Goal: Information Seeking & Learning: Learn about a topic

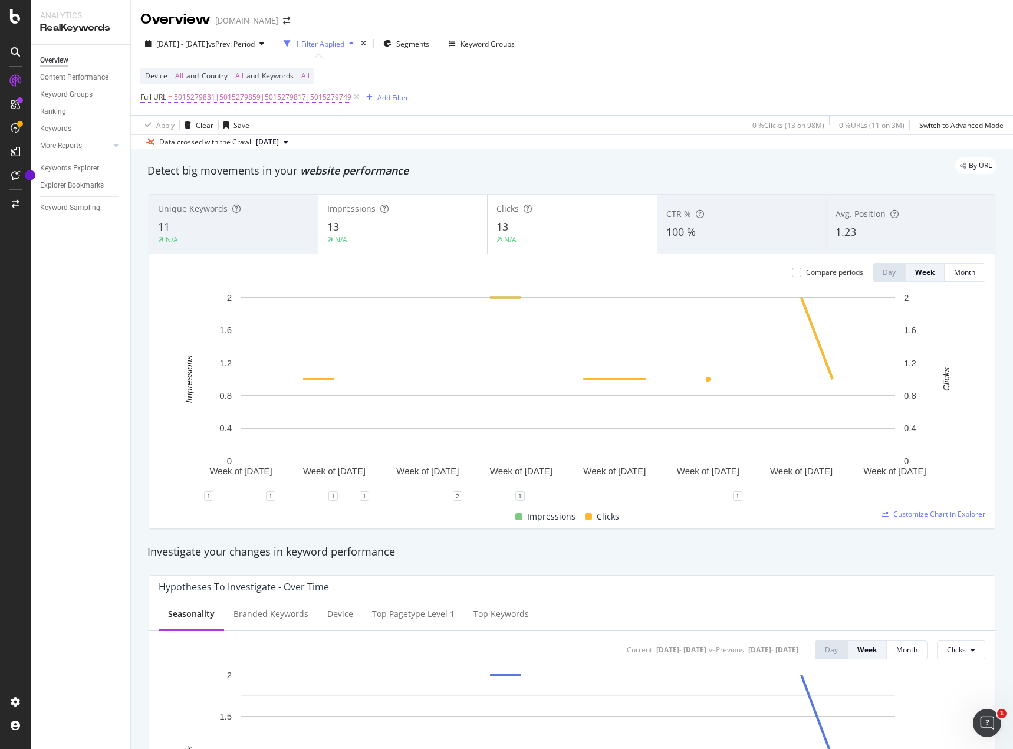
click at [317, 96] on span "5015279881|5015279859|5015279817|5015279749" at bounding box center [263, 97] width 178 height 17
click at [206, 126] on icon at bounding box center [204, 125] width 8 height 7
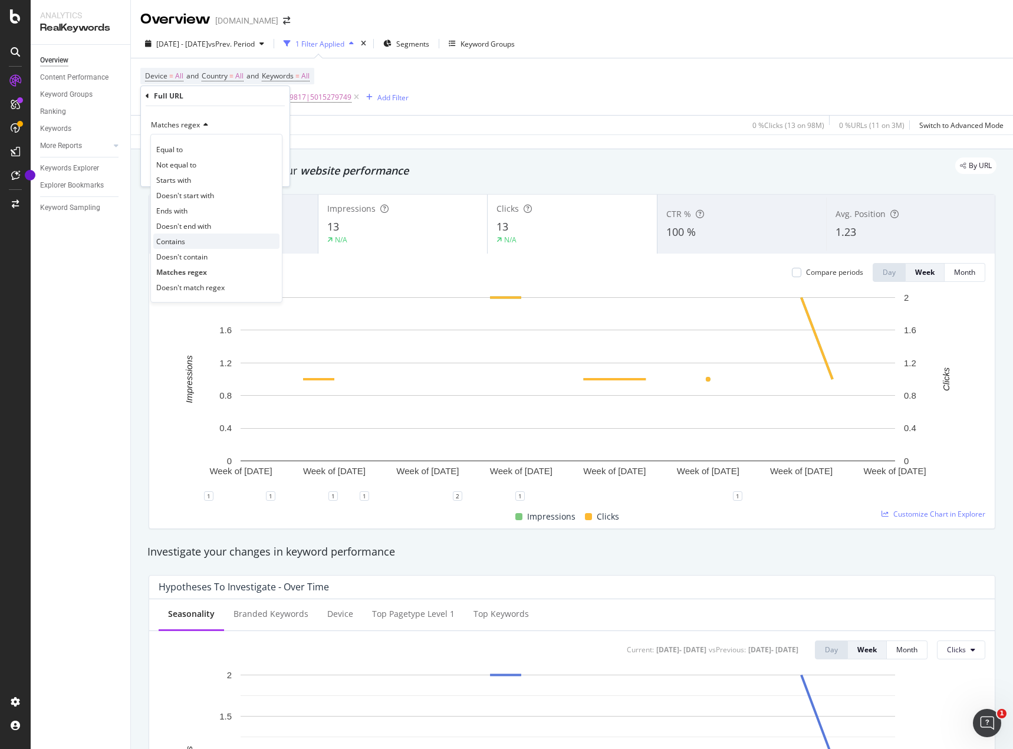
click at [195, 237] on div "Contains" at bounding box center [216, 241] width 126 height 15
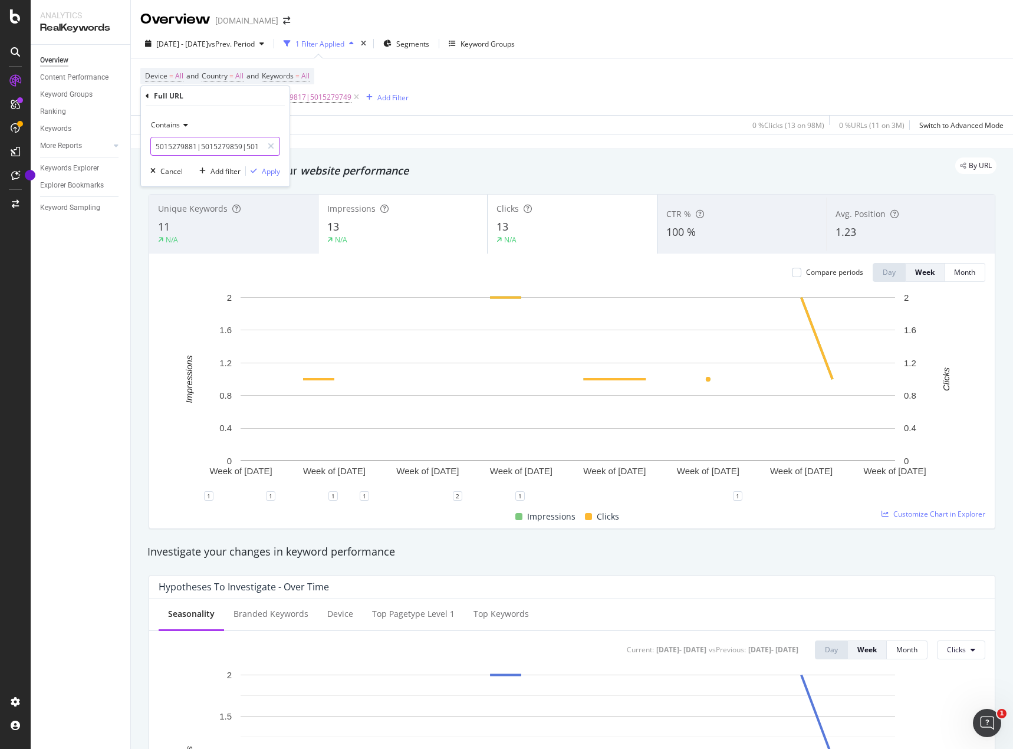
click at [209, 143] on input "5015279881|5015279859|5015279817|5015279749" at bounding box center [206, 146] width 111 height 19
type input "National-Hardware"
click at [270, 170] on div "Apply" at bounding box center [271, 171] width 18 height 10
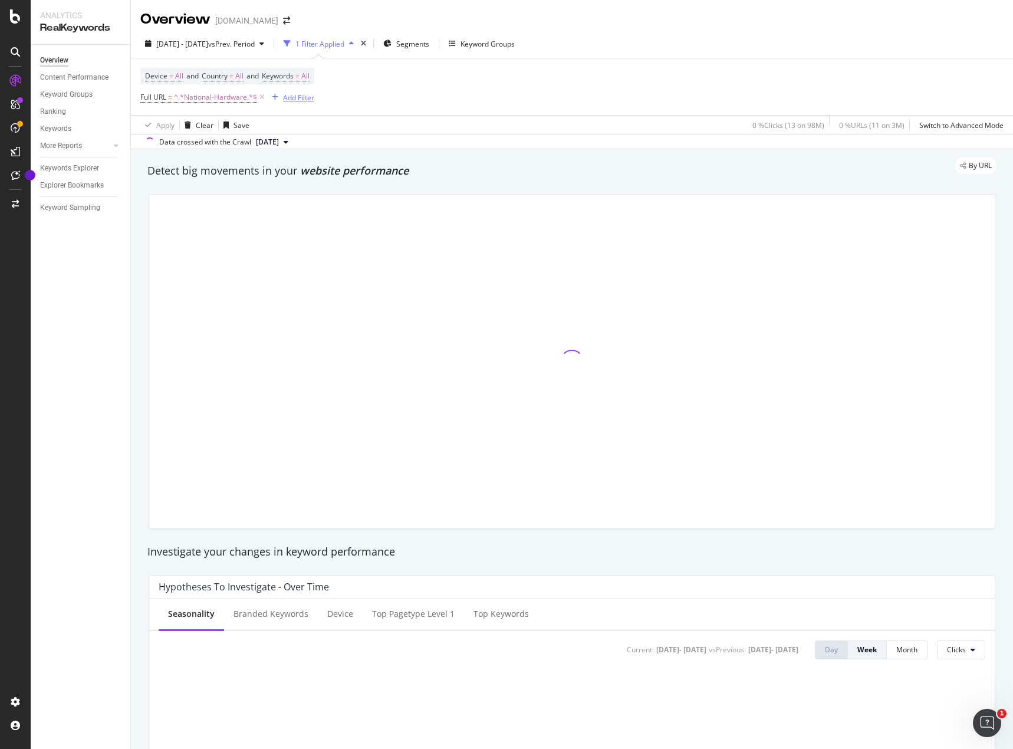
click at [301, 100] on div "Add Filter" at bounding box center [298, 98] width 31 height 10
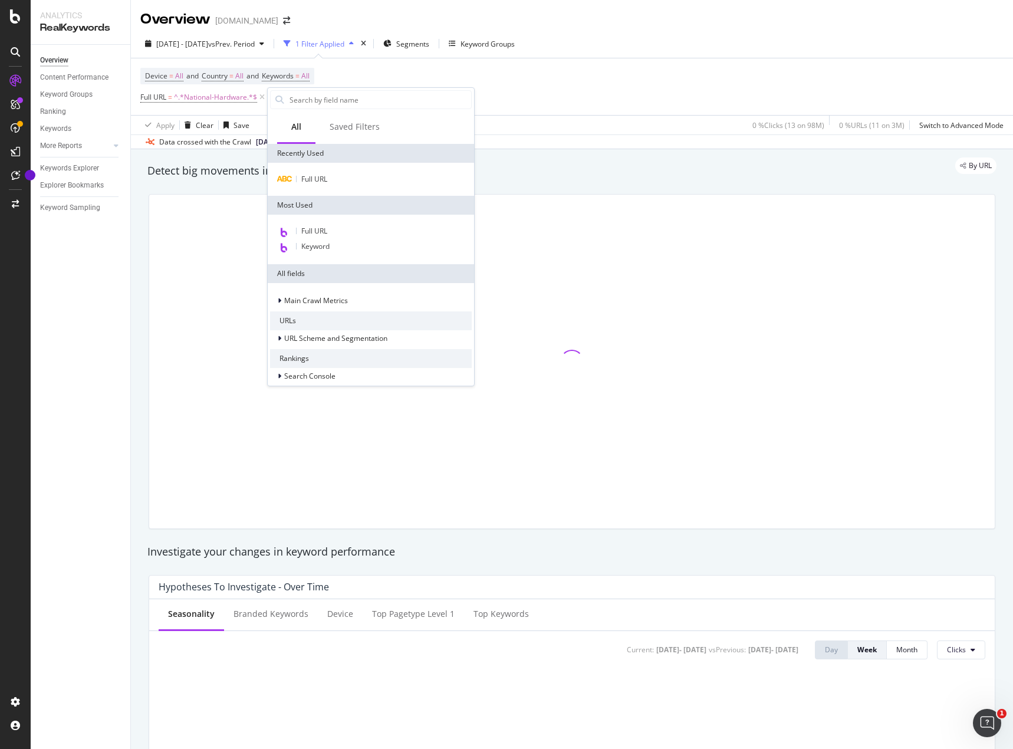
click at [531, 90] on div "Device = All and Country = All and Keywords = All Full URL = ^.*National-Hardwa…" at bounding box center [571, 86] width 863 height 57
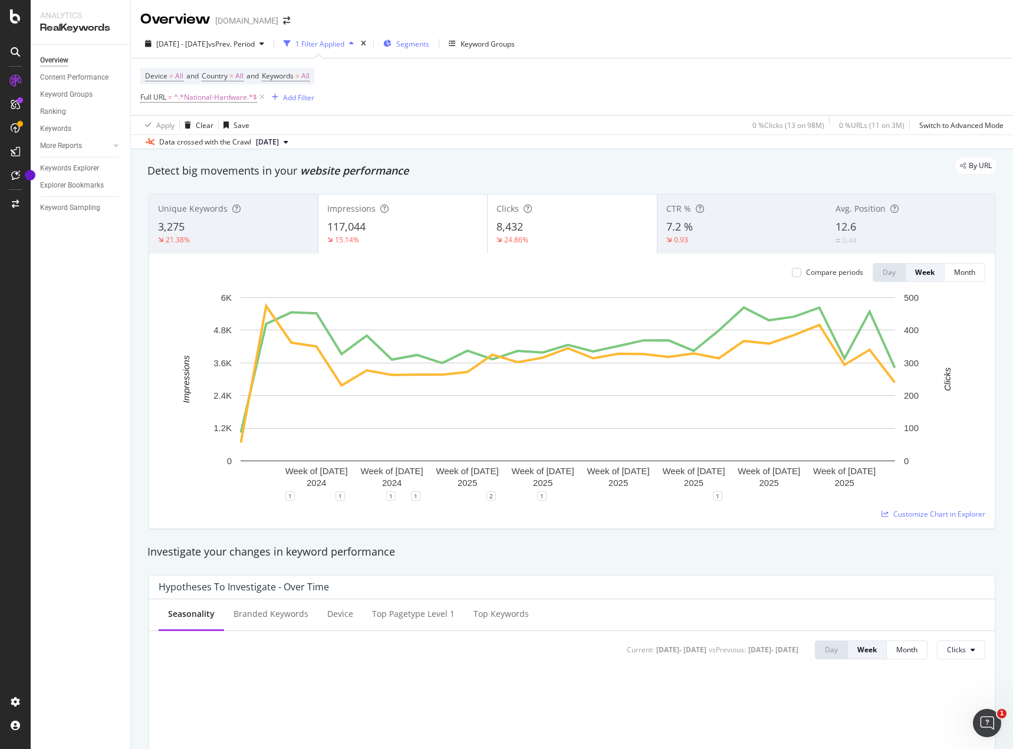
click at [429, 44] on span "Segments" at bounding box center [412, 44] width 33 height 10
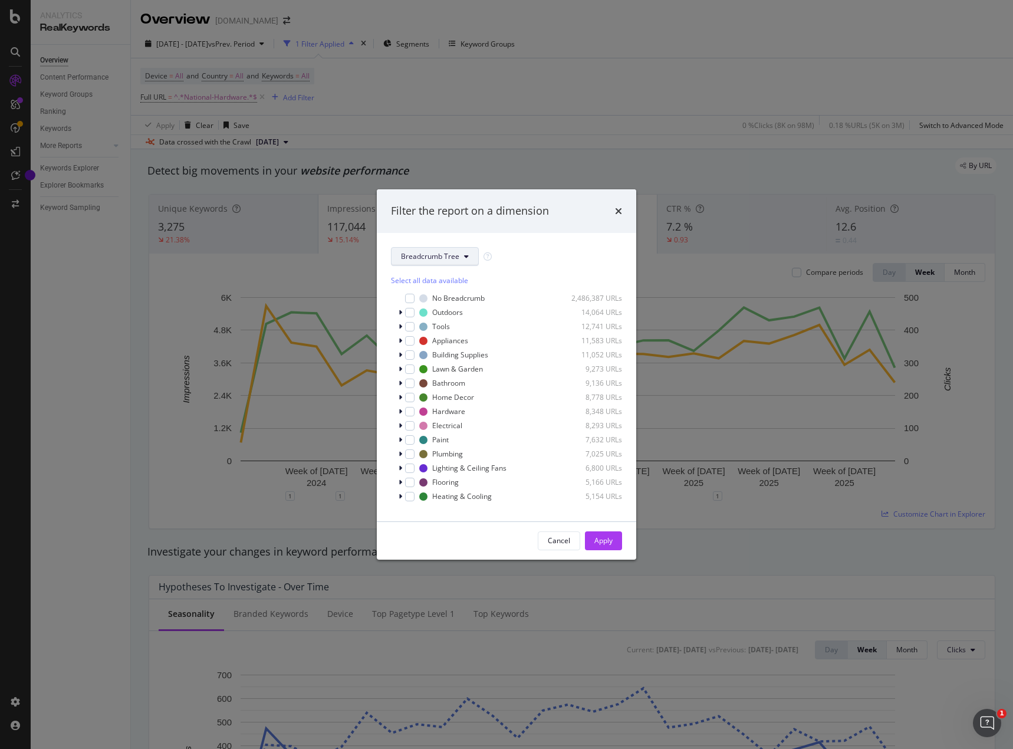
click at [455, 258] on span "Breadcrumb Tree" at bounding box center [430, 256] width 58 height 10
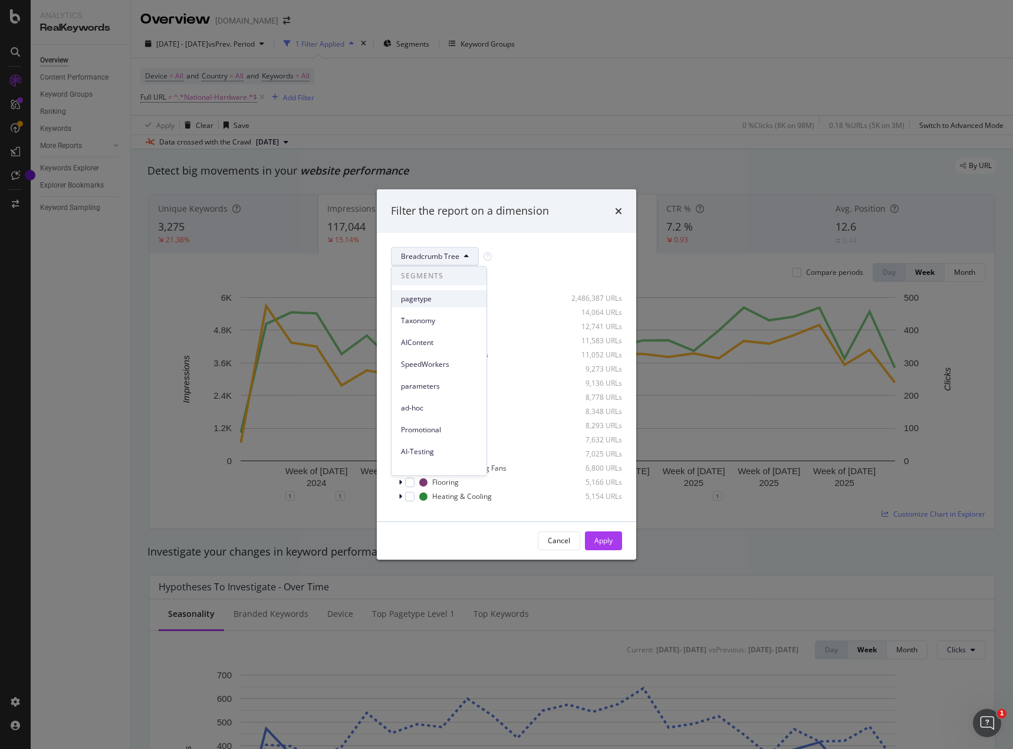
click at [436, 294] on span "pagetype" at bounding box center [439, 299] width 76 height 11
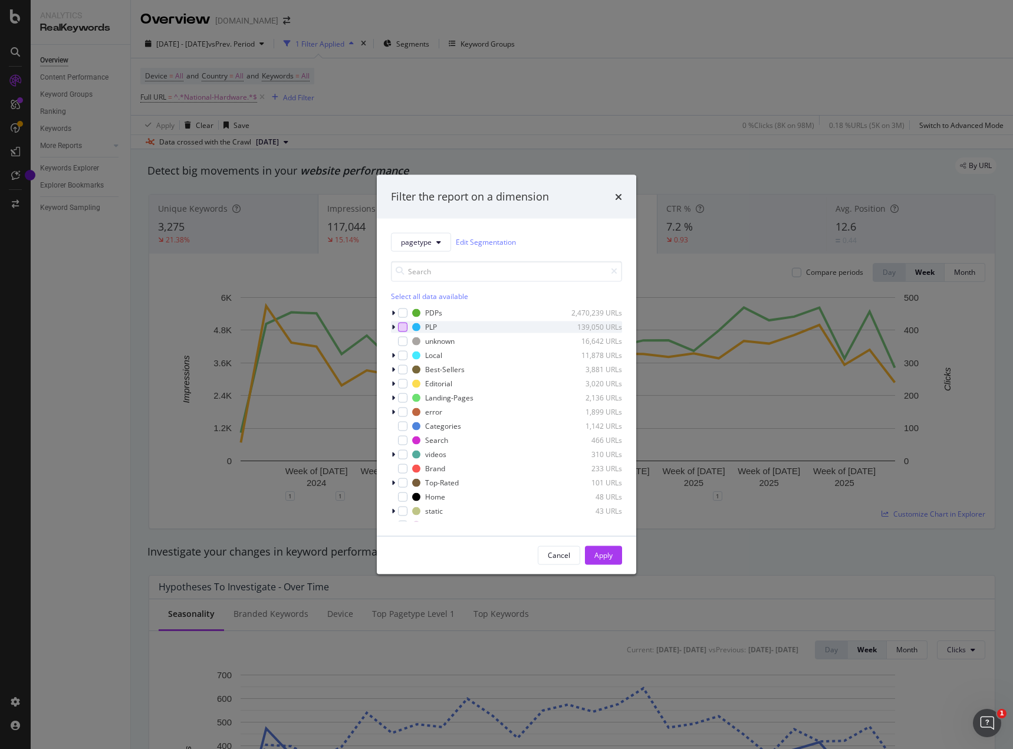
click at [399, 326] on div "modal" at bounding box center [402, 326] width 9 height 9
click at [593, 550] on button "Apply" at bounding box center [603, 555] width 37 height 19
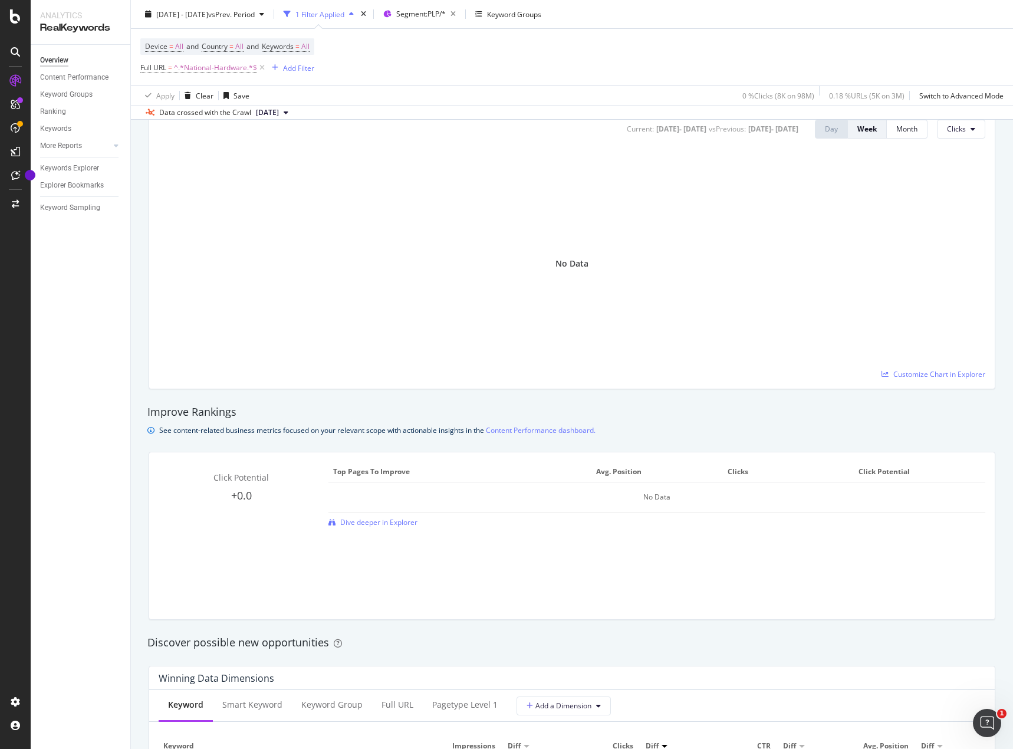
scroll to position [392, 0]
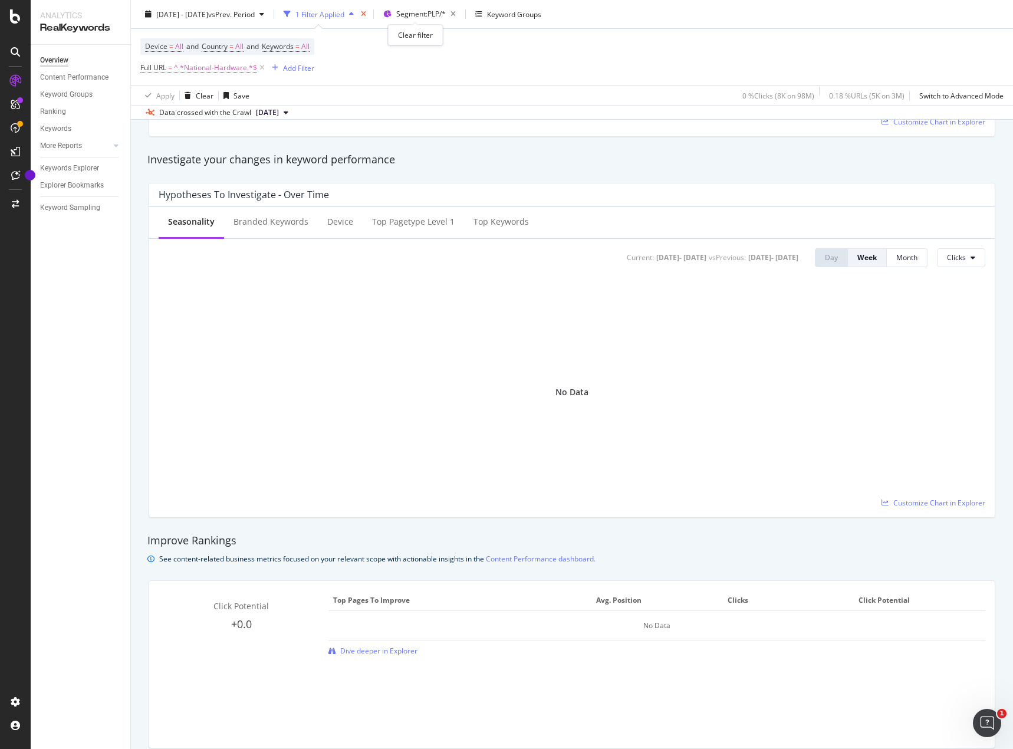
click at [366, 15] on icon "times" at bounding box center [363, 14] width 5 height 7
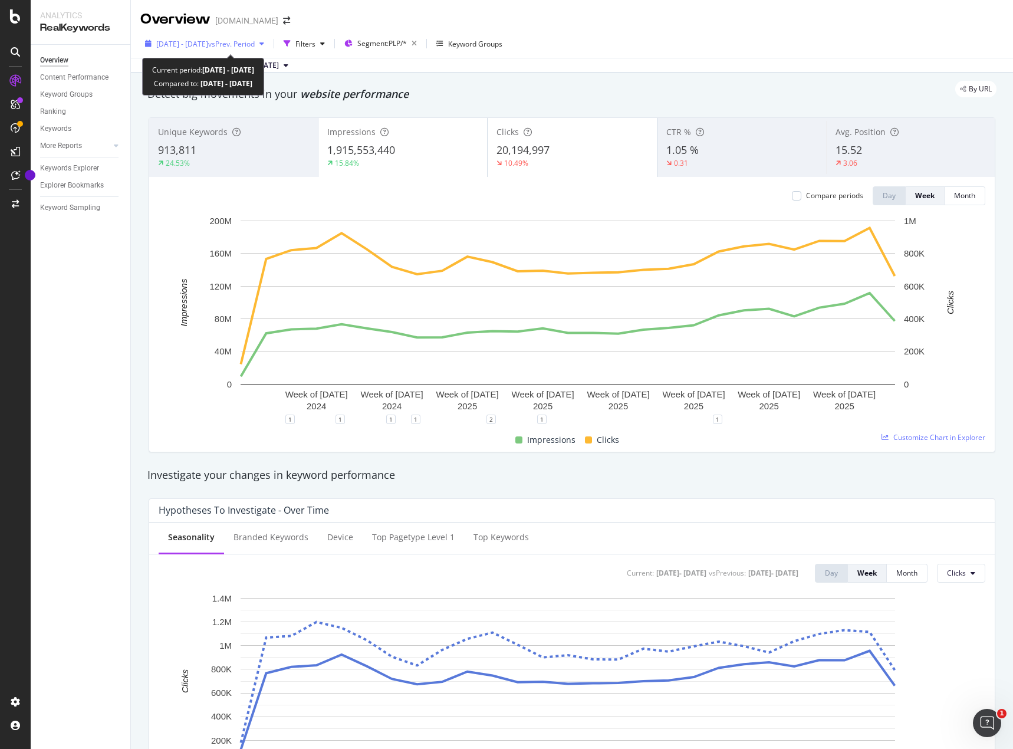
click at [255, 39] on span "vs Prev. Period" at bounding box center [231, 44] width 47 height 10
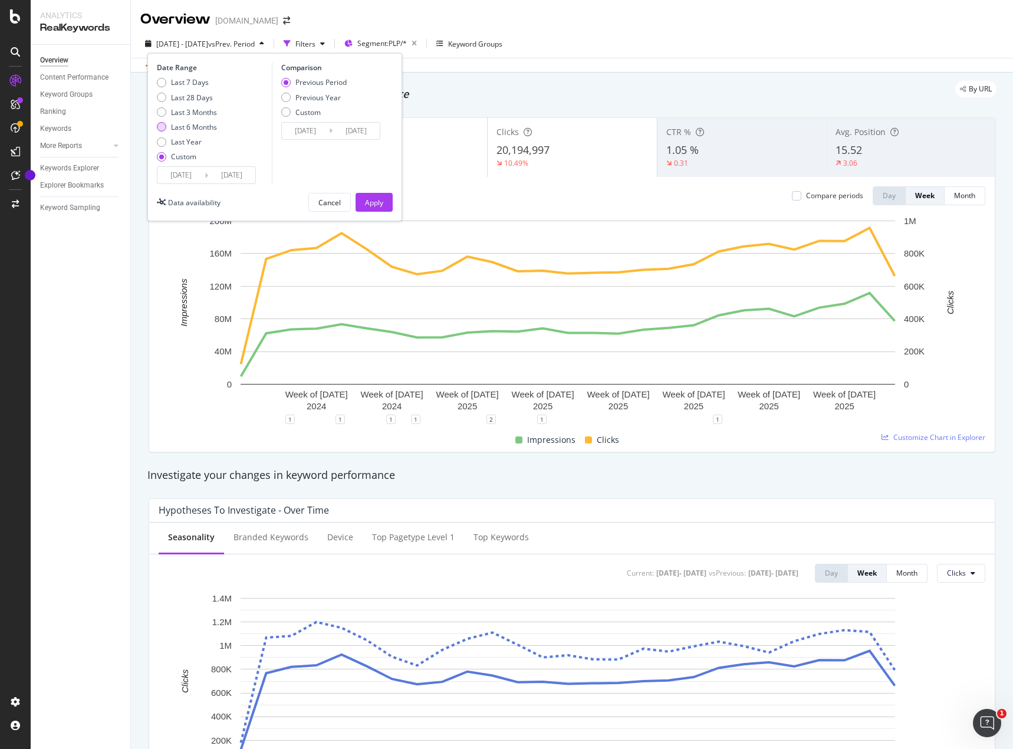
click at [197, 123] on div "Last 6 Months" at bounding box center [194, 127] width 46 height 10
type input "2025/02/11"
type input "2025/08/10"
type input "2024/08/13"
type input "2025/02/10"
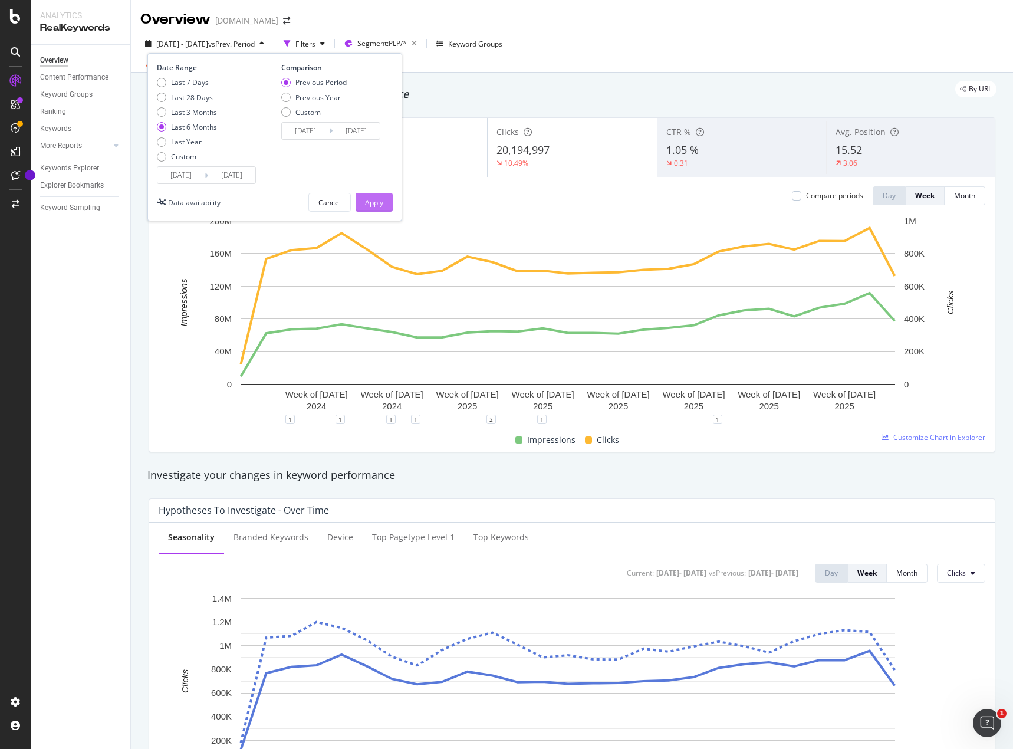
click at [377, 202] on div "Apply" at bounding box center [374, 203] width 18 height 10
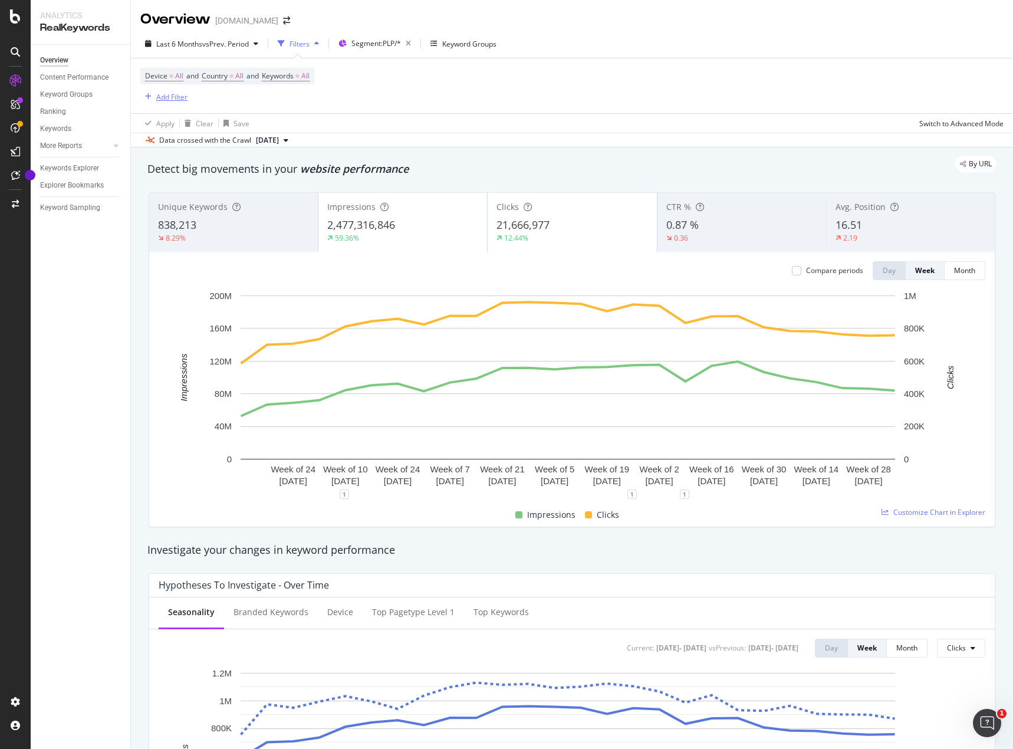
click at [175, 98] on div "Add Filter" at bounding box center [171, 97] width 31 height 10
click at [626, 97] on div "Device = All and Country = All and Keywords = All Add Filter" at bounding box center [571, 85] width 863 height 55
click at [947, 35] on div "Last 6 Months vs Prev. Period Filters Segment: PLP/* Keyword Groups" at bounding box center [572, 46] width 882 height 24
click at [166, 100] on div "Add Filter" at bounding box center [171, 97] width 31 height 10
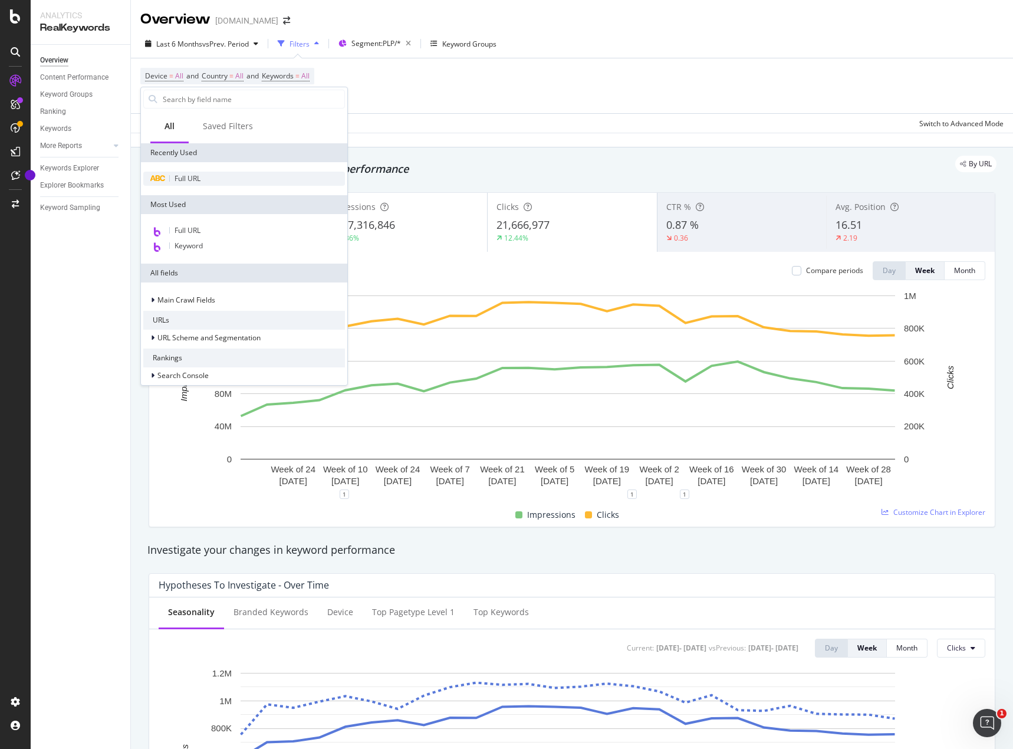
click at [196, 175] on span "Full URL" at bounding box center [188, 178] width 26 height 10
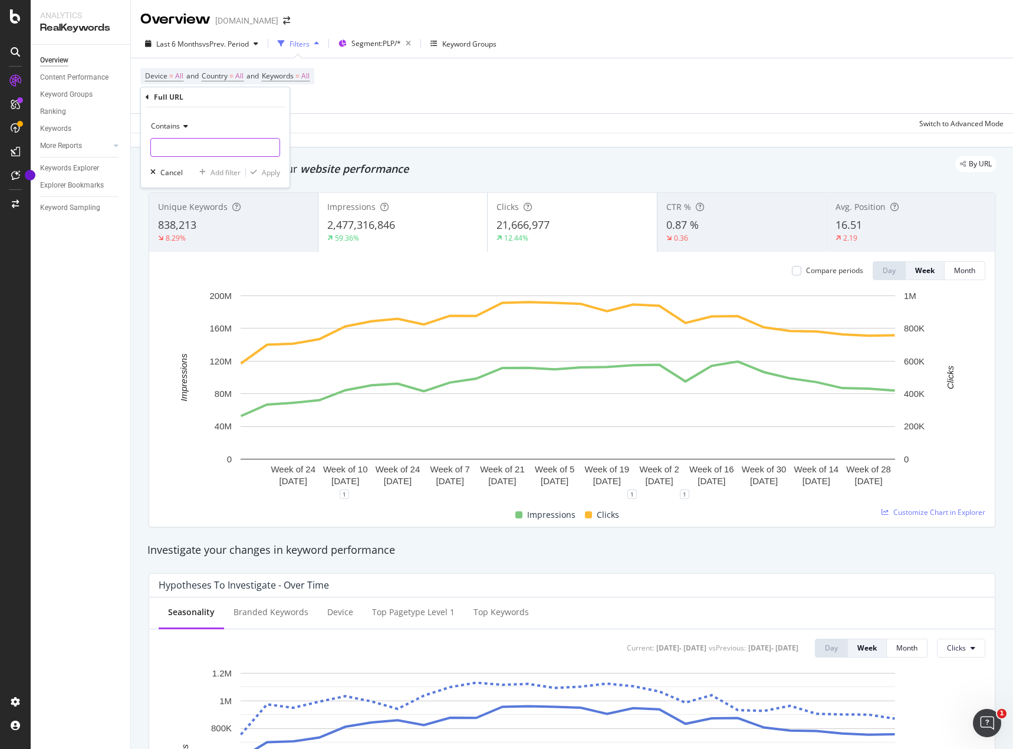
click at [191, 152] on input "text" at bounding box center [215, 147] width 129 height 19
type input "National-Hardware"
click at [265, 173] on div "Apply" at bounding box center [271, 173] width 18 height 10
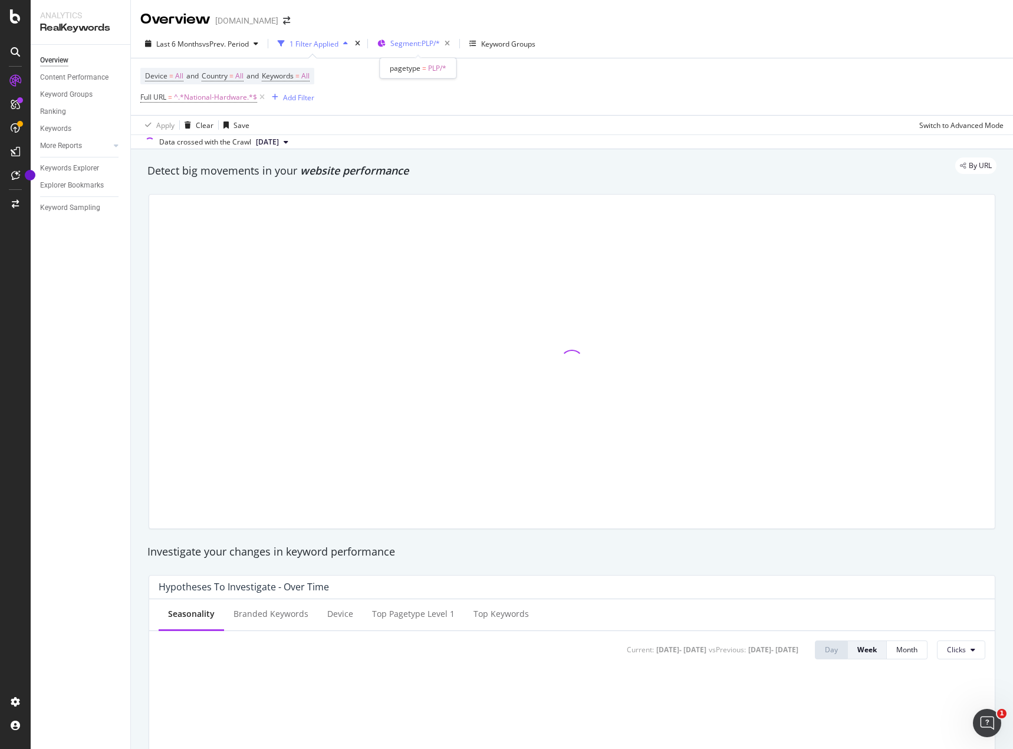
click at [422, 42] on span "Segment: PLP/*" at bounding box center [415, 43] width 50 height 10
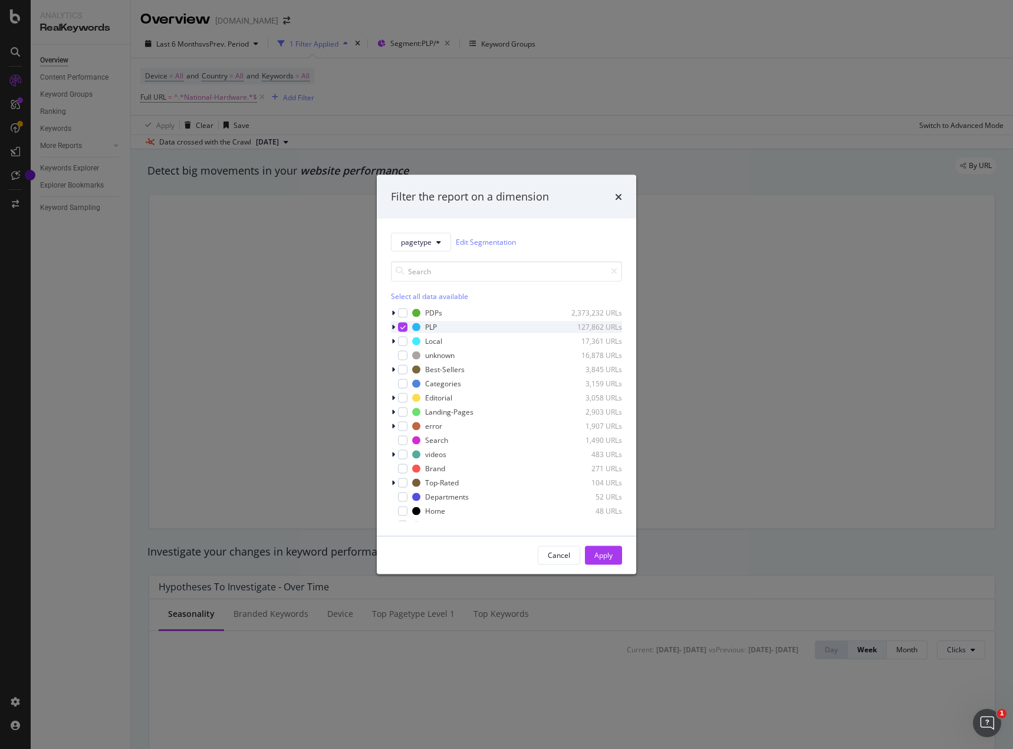
drag, startPoint x: 402, startPoint y: 310, endPoint x: 403, endPoint y: 321, distance: 11.2
click at [403, 310] on div "modal" at bounding box center [402, 312] width 9 height 9
click at [403, 325] on icon "modal" at bounding box center [402, 327] width 5 height 6
click at [606, 551] on div "Apply" at bounding box center [604, 555] width 18 height 10
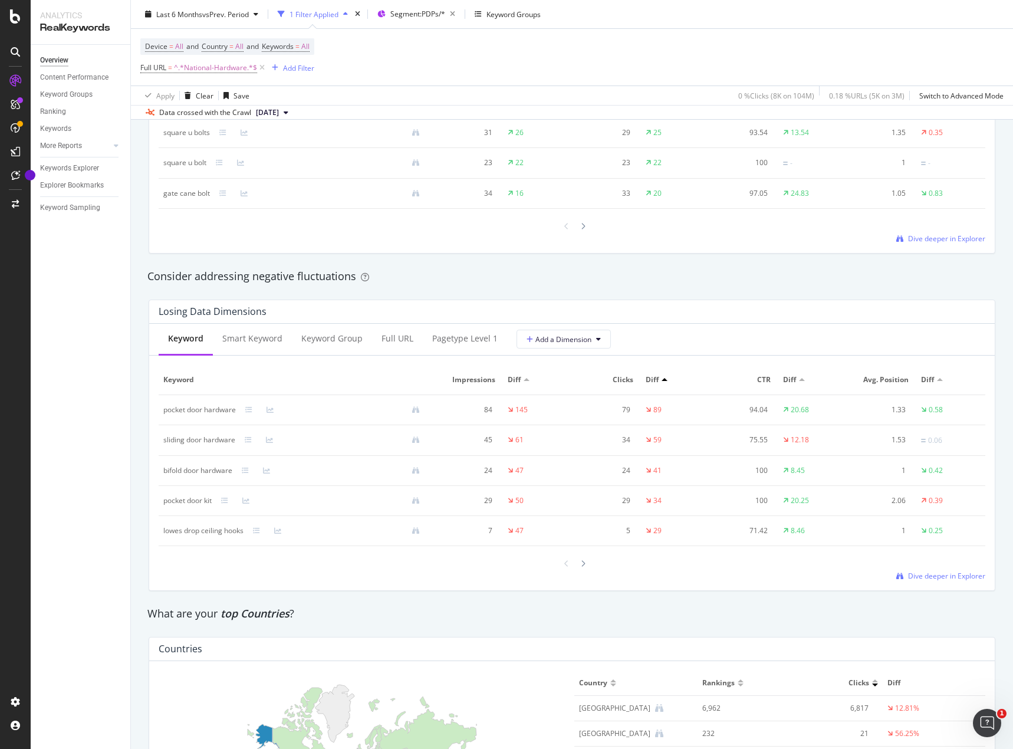
scroll to position [1180, 0]
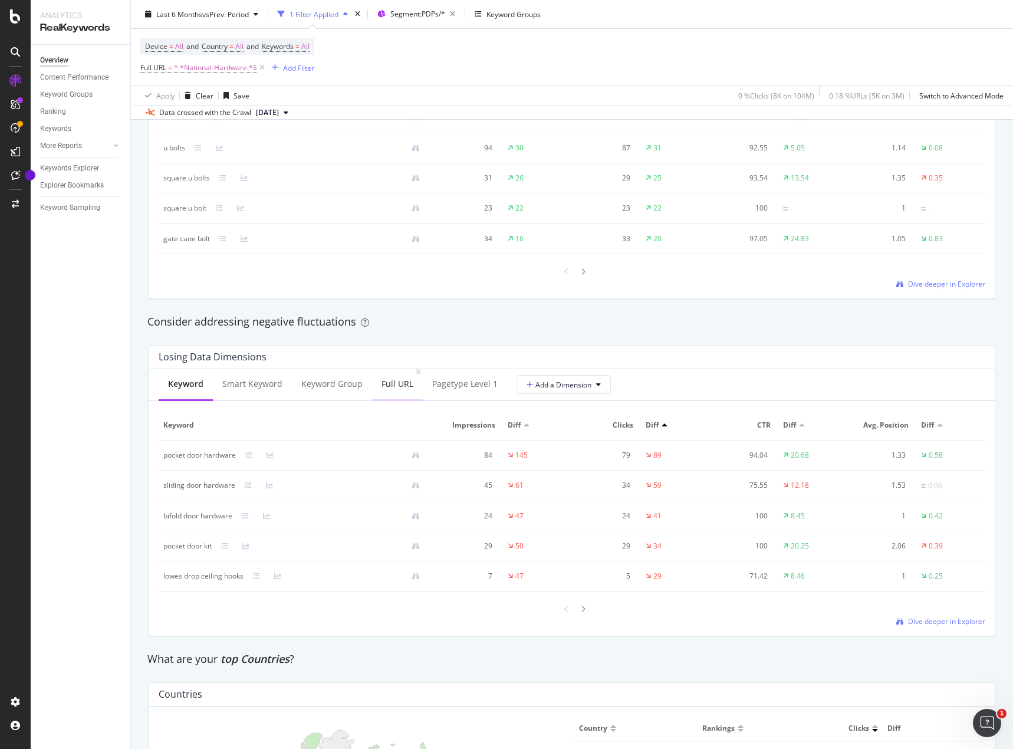
click at [395, 388] on div "Full URL" at bounding box center [398, 384] width 32 height 12
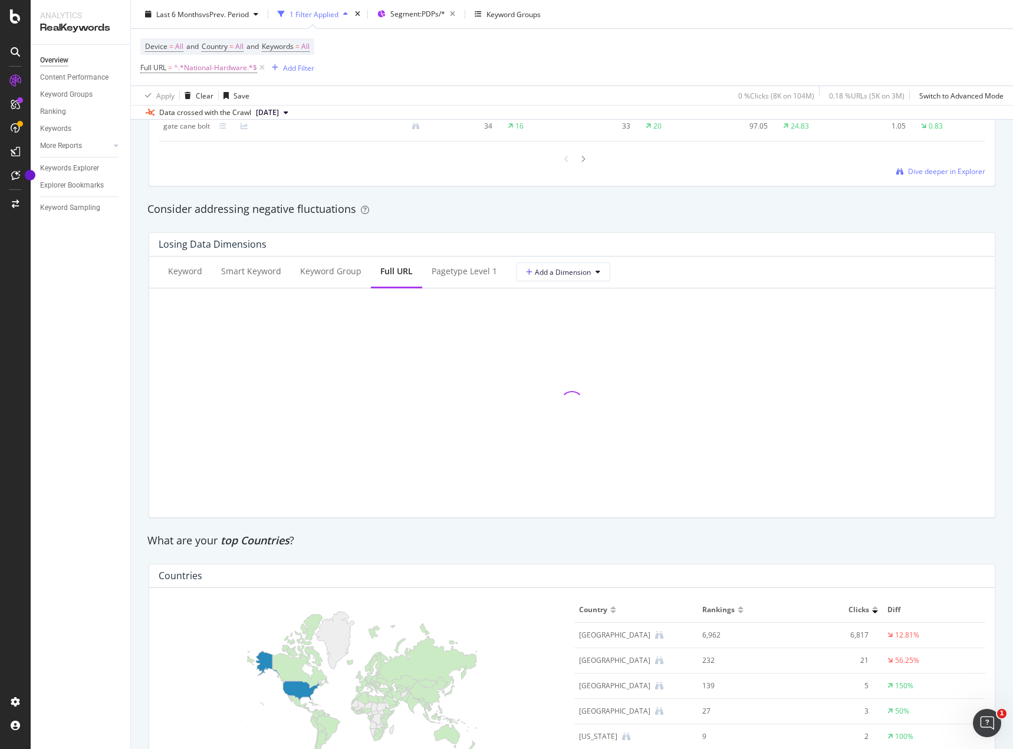
scroll to position [1298, 0]
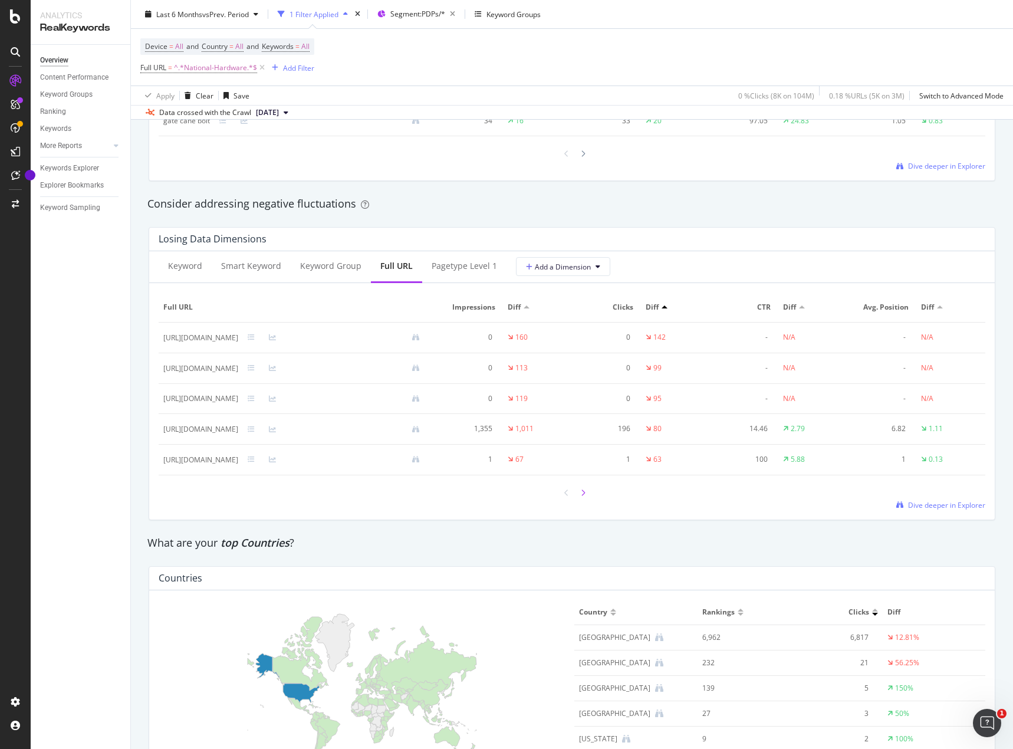
click at [581, 494] on icon at bounding box center [583, 493] width 5 height 7
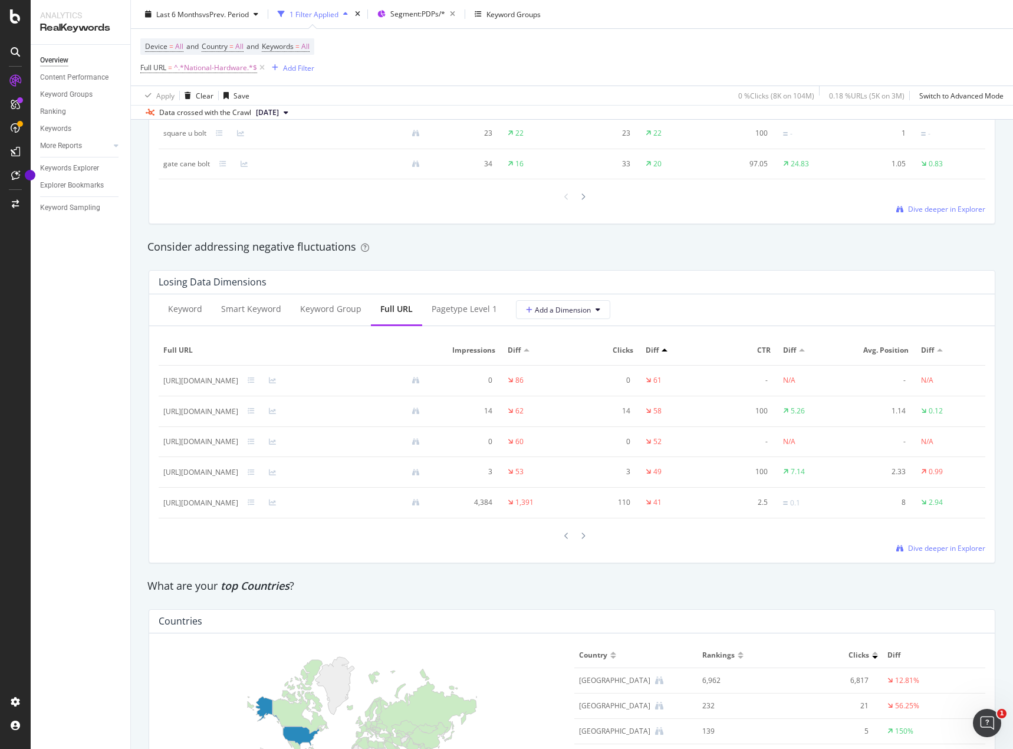
click at [458, 217] on div "By URL Detect big movements in your website performance Unique Keywords 3,197 1…" at bounding box center [572, 0] width 861 height 2195
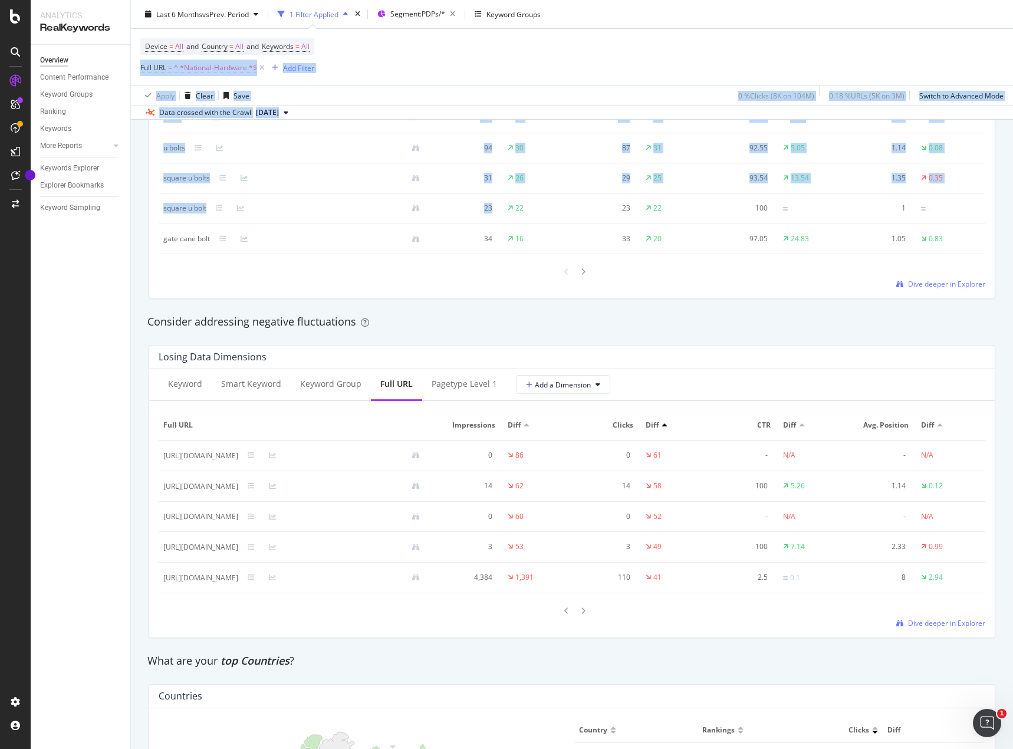
drag, startPoint x: 458, startPoint y: 204, endPoint x: 471, endPoint y: 40, distance: 165.0
click at [469, 44] on div "Overview www.lowes.com Last 6 Months vs Prev. Period 1 Filter Applied Segment: …" at bounding box center [572, 374] width 882 height 749
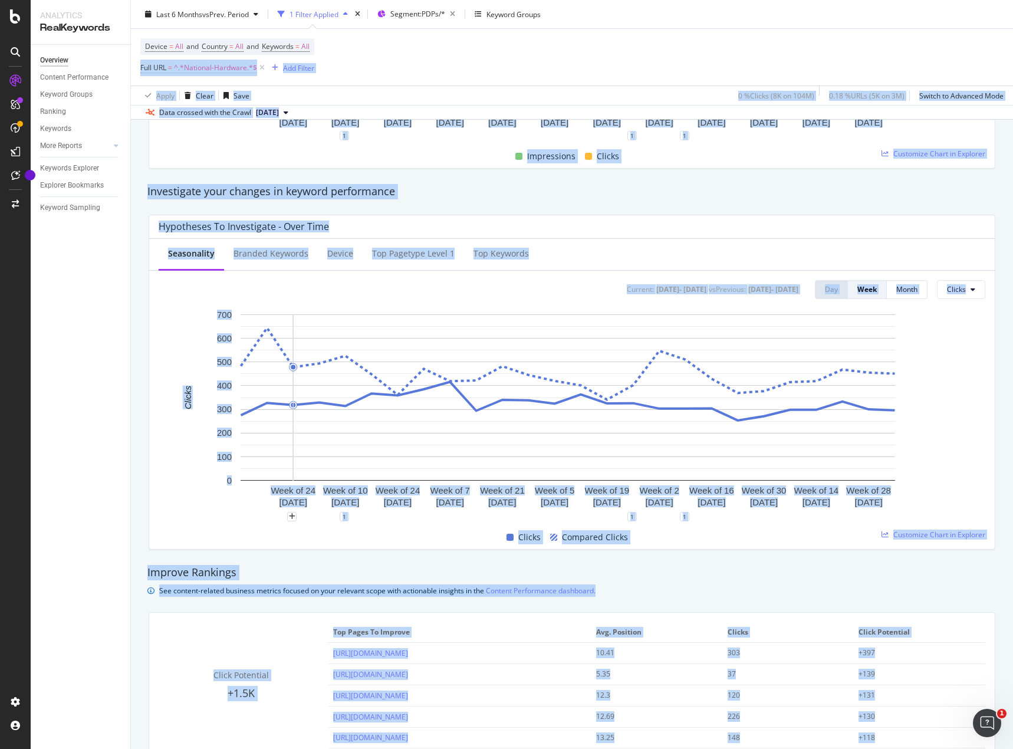
scroll to position [354, 0]
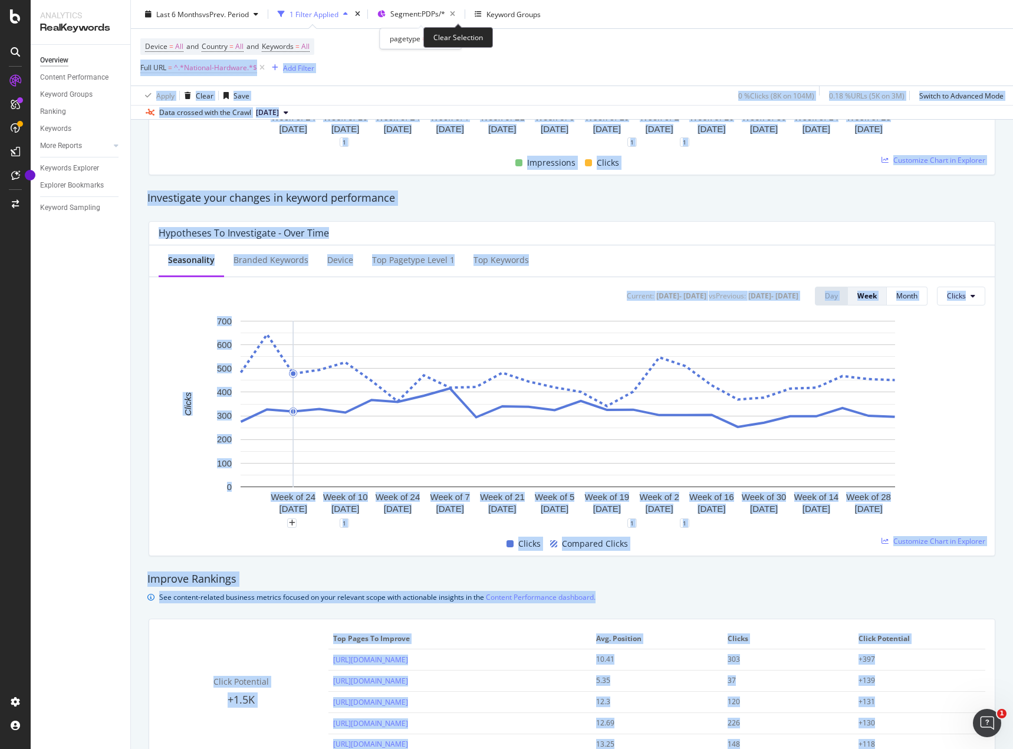
drag, startPoint x: 458, startPoint y: 14, endPoint x: 326, endPoint y: 14, distance: 131.5
click at [459, 13] on icon "button" at bounding box center [452, 14] width 15 height 17
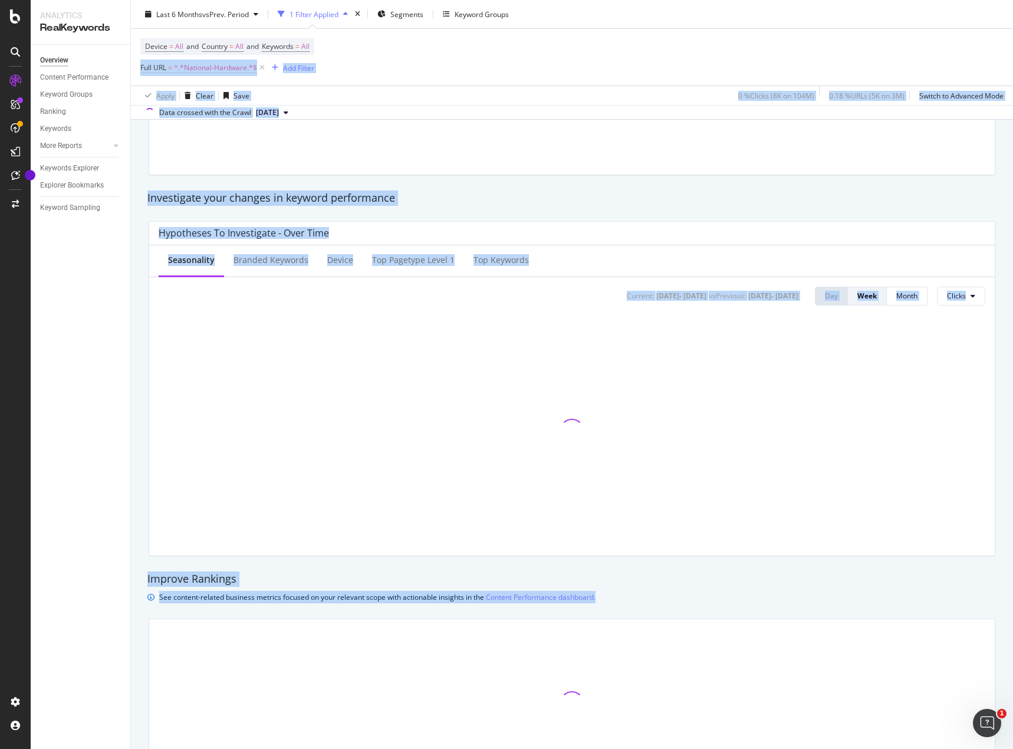
click at [412, 71] on div "Device = All and Country = All and Keywords = All Full URL = ^.*National-Hardwa…" at bounding box center [571, 57] width 863 height 57
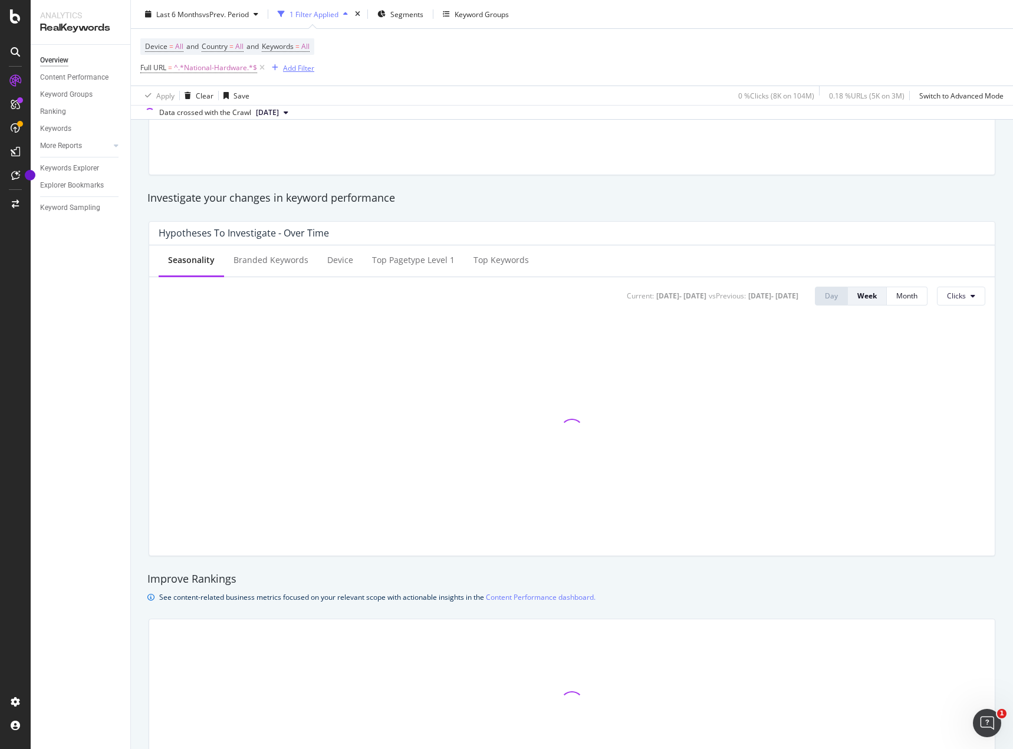
click at [294, 67] on div "Add Filter" at bounding box center [298, 68] width 31 height 10
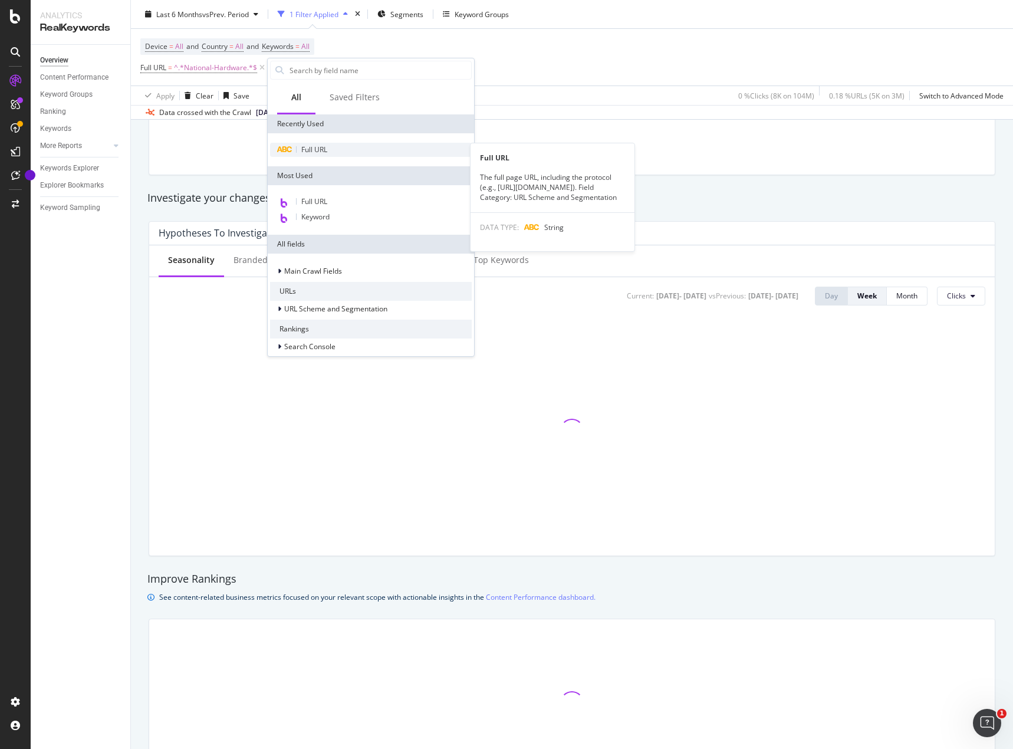
click at [330, 149] on div "Full URL" at bounding box center [371, 150] width 202 height 14
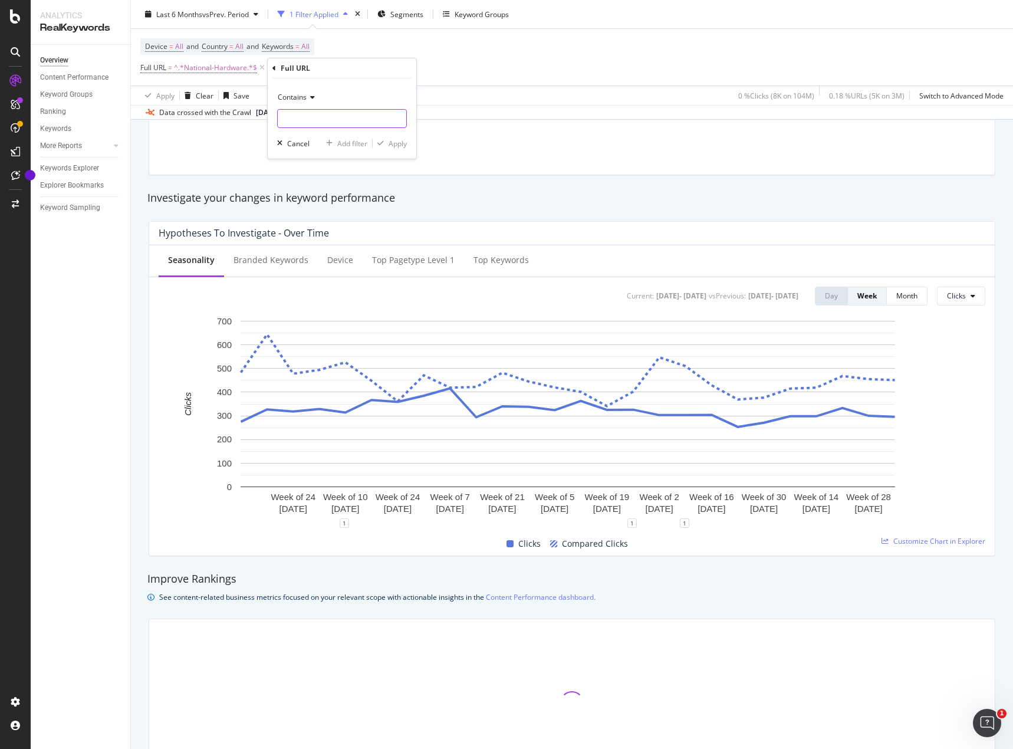
click at [316, 119] on input "text" at bounding box center [342, 118] width 129 height 19
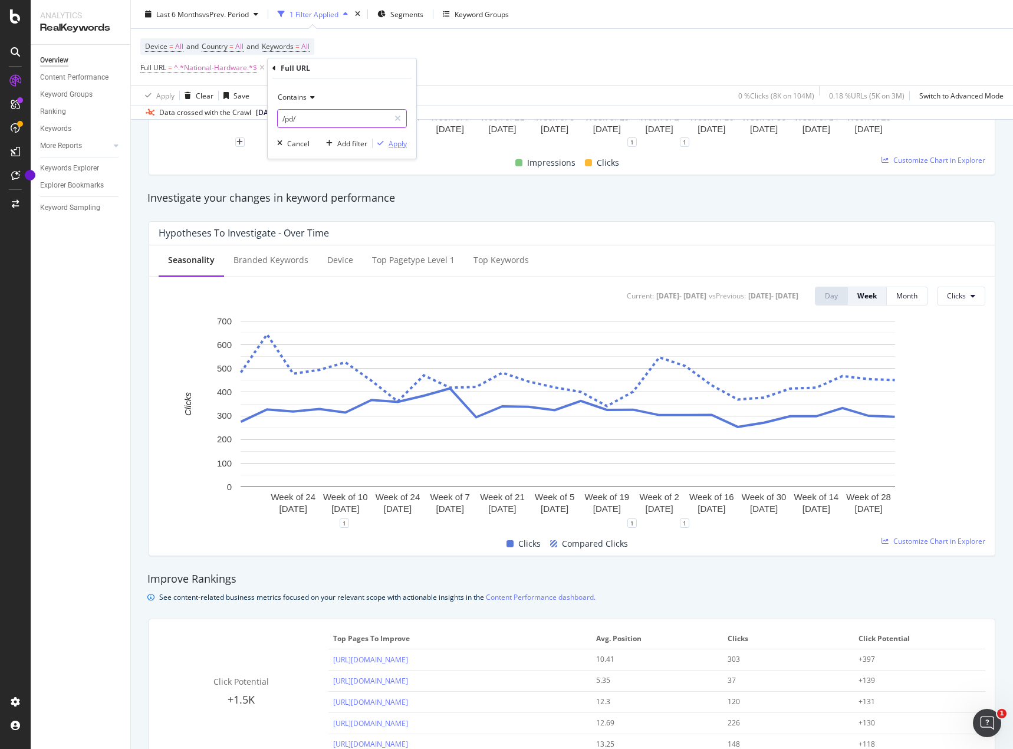
type input "/pd/"
click at [387, 139] on div "Apply" at bounding box center [390, 143] width 34 height 11
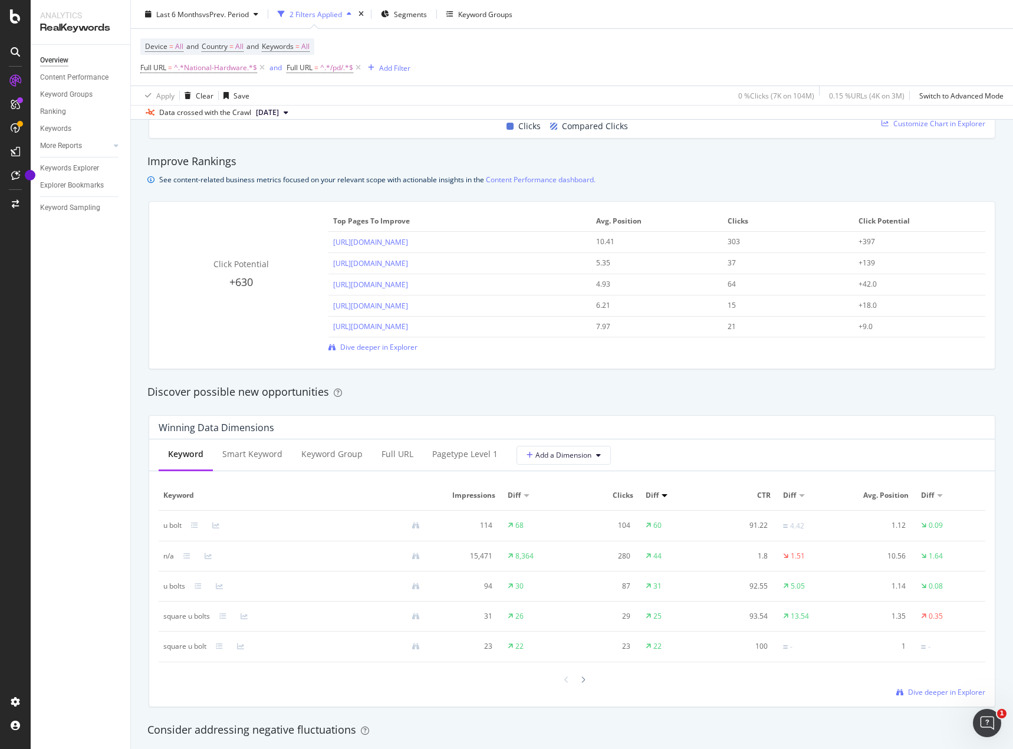
scroll to position [1003, 0]
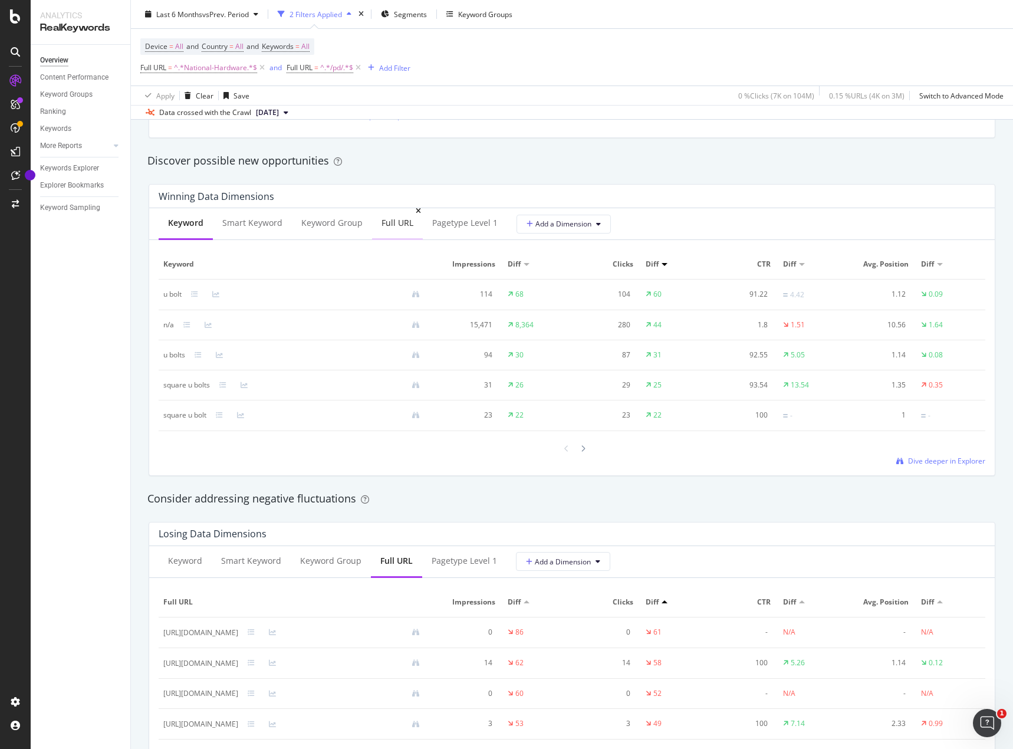
click at [398, 222] on div "Full URL" at bounding box center [398, 223] width 32 height 12
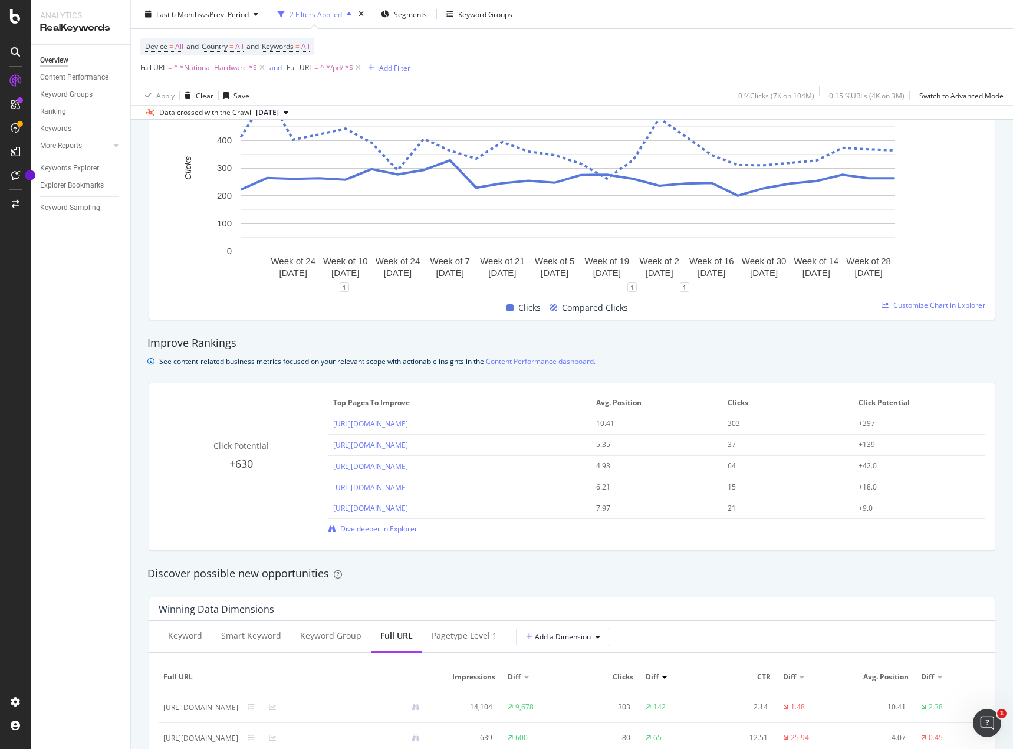
scroll to position [649, 0]
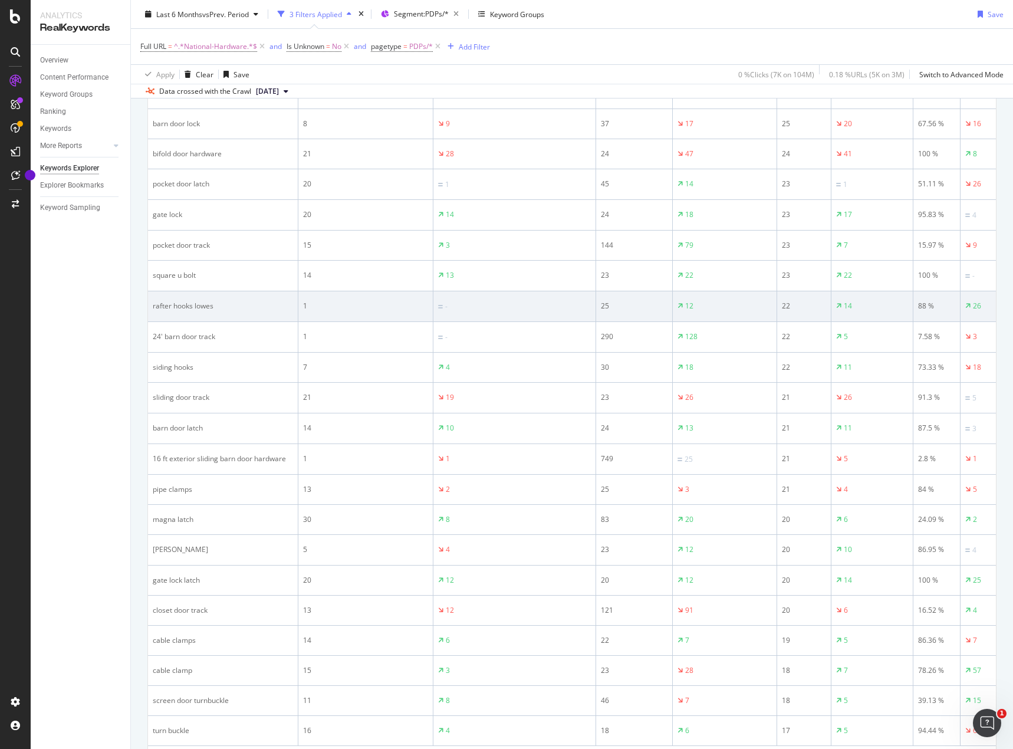
scroll to position [1202, 0]
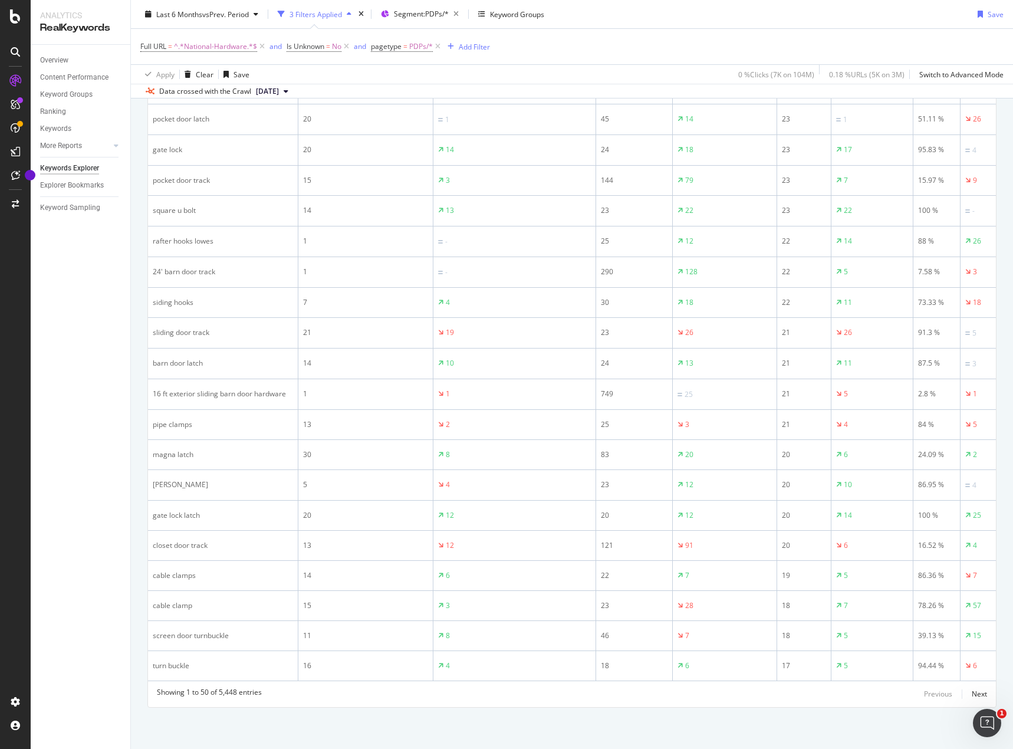
click at [50, 344] on div "Overview Content Performance Keyword Groups Ranking Keywords More Reports Count…" at bounding box center [81, 397] width 100 height 704
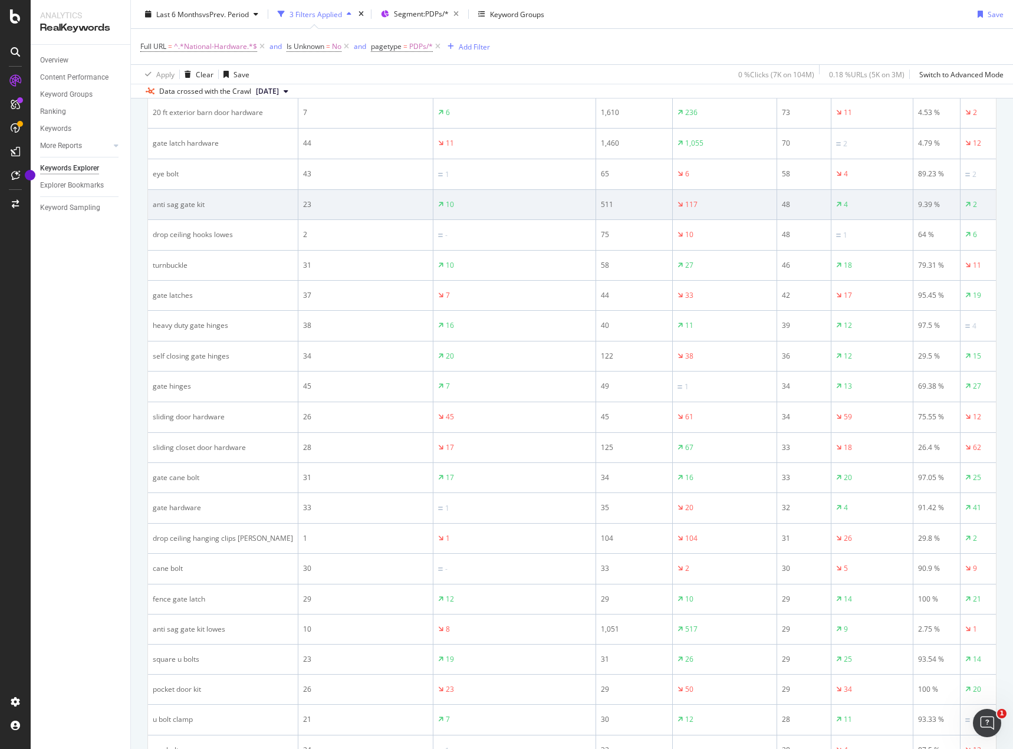
scroll to position [413, 0]
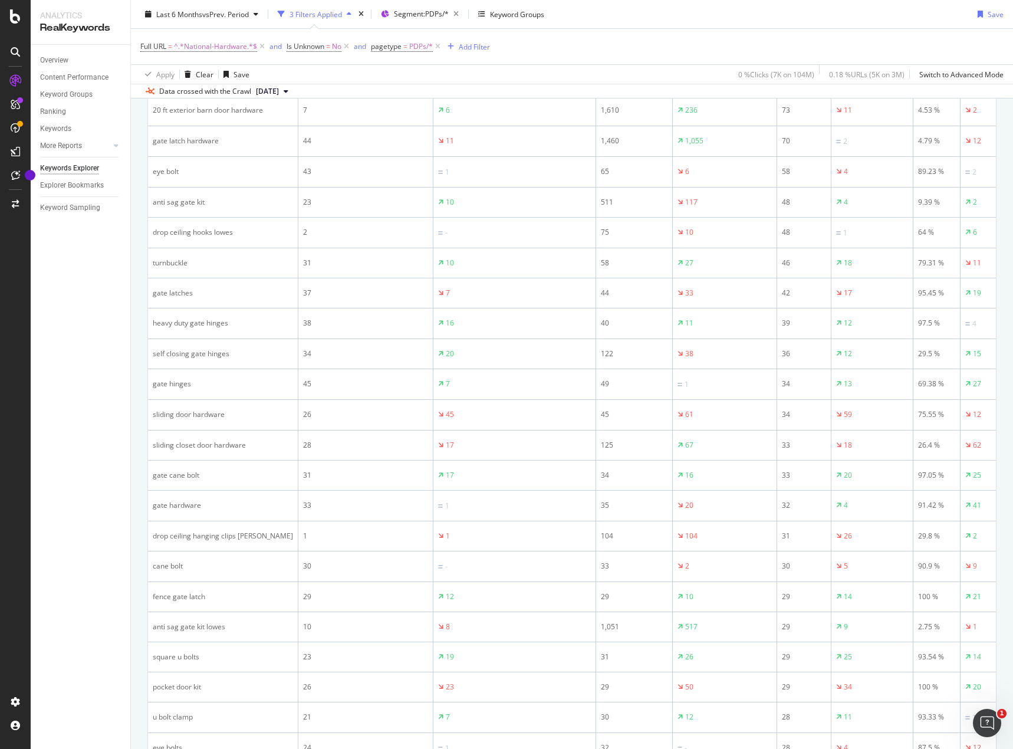
click at [87, 403] on div "Overview Content Performance Keyword Groups Ranking Keywords More Reports Count…" at bounding box center [81, 397] width 100 height 704
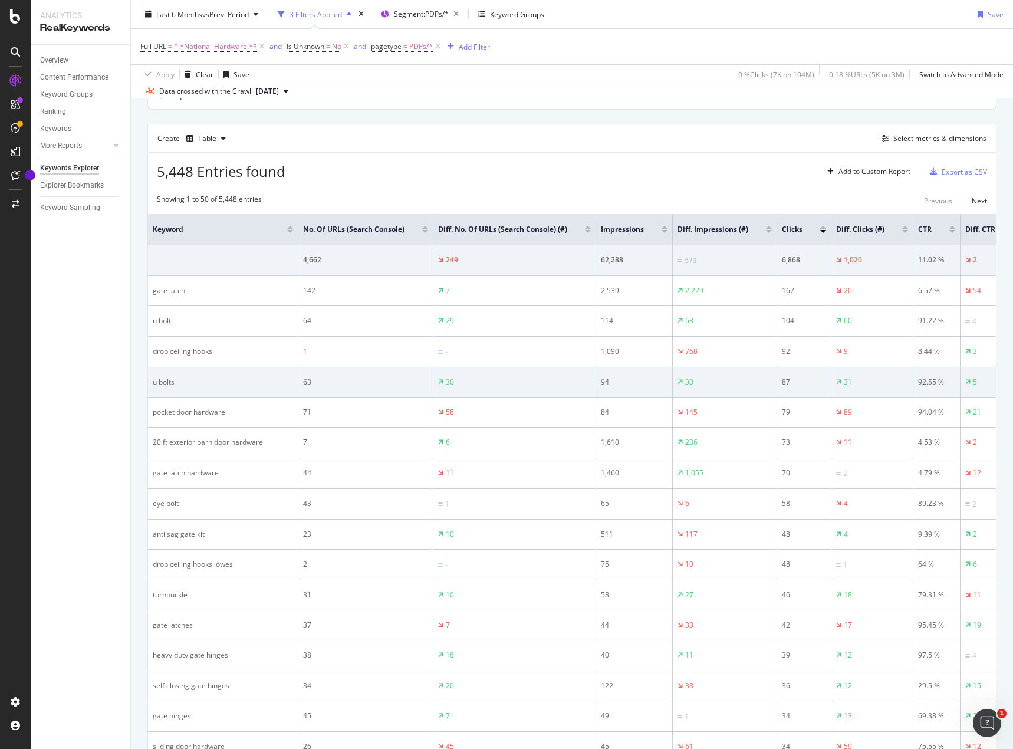
scroll to position [0, 0]
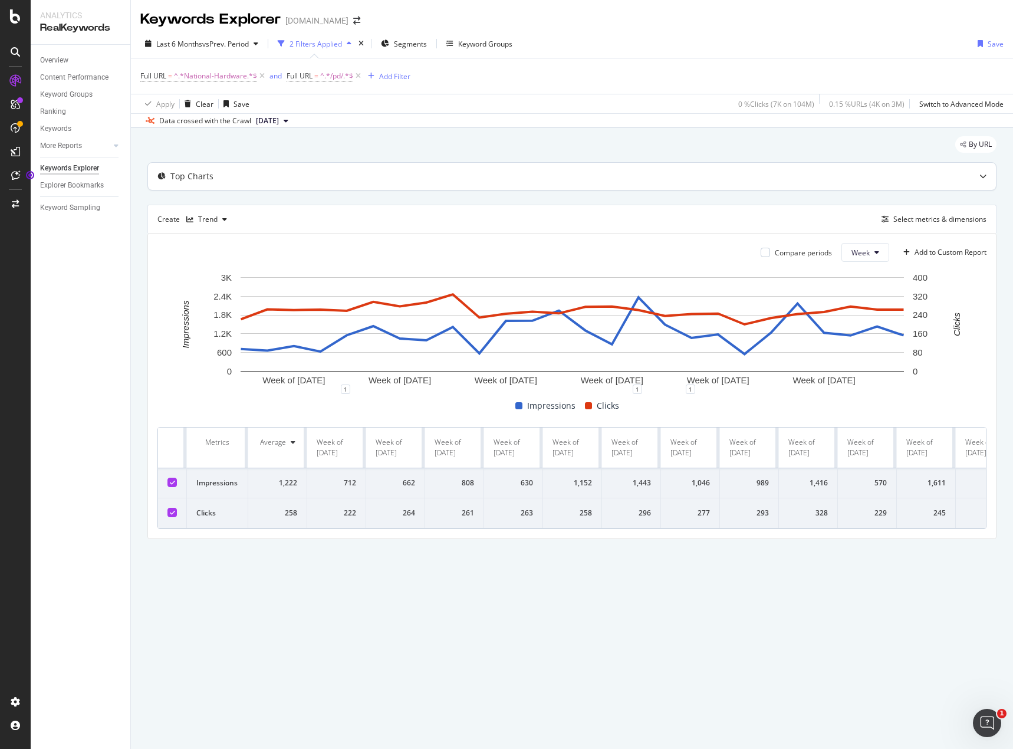
click at [980, 176] on div at bounding box center [983, 176] width 26 height 27
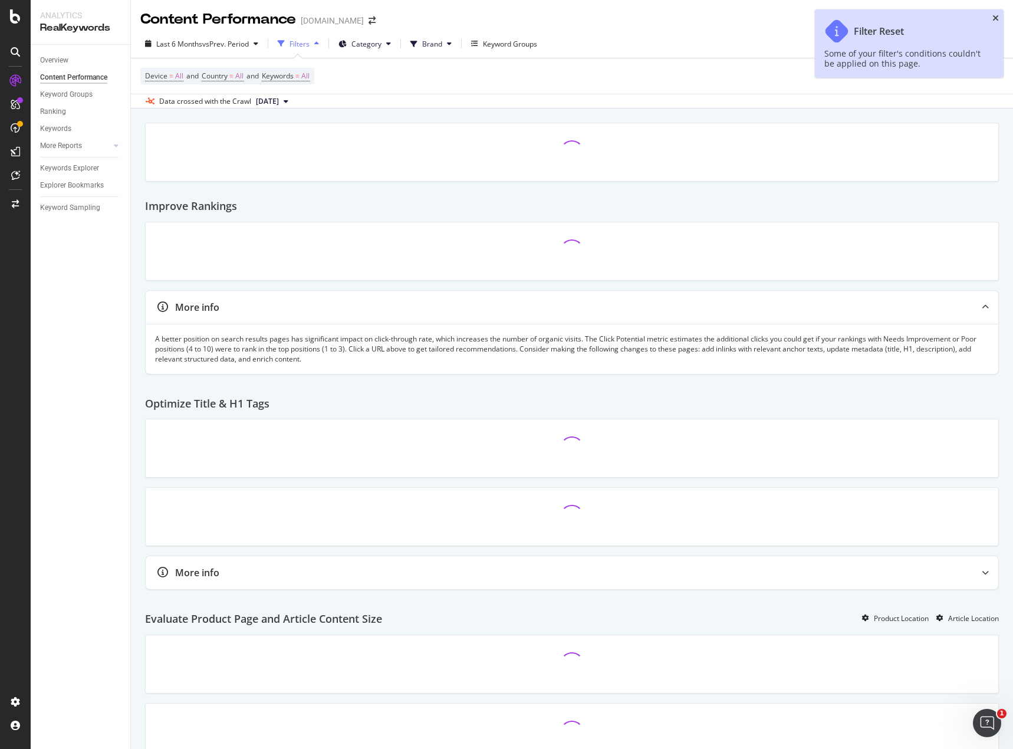
click at [994, 17] on icon "close toast" at bounding box center [996, 18] width 6 height 8
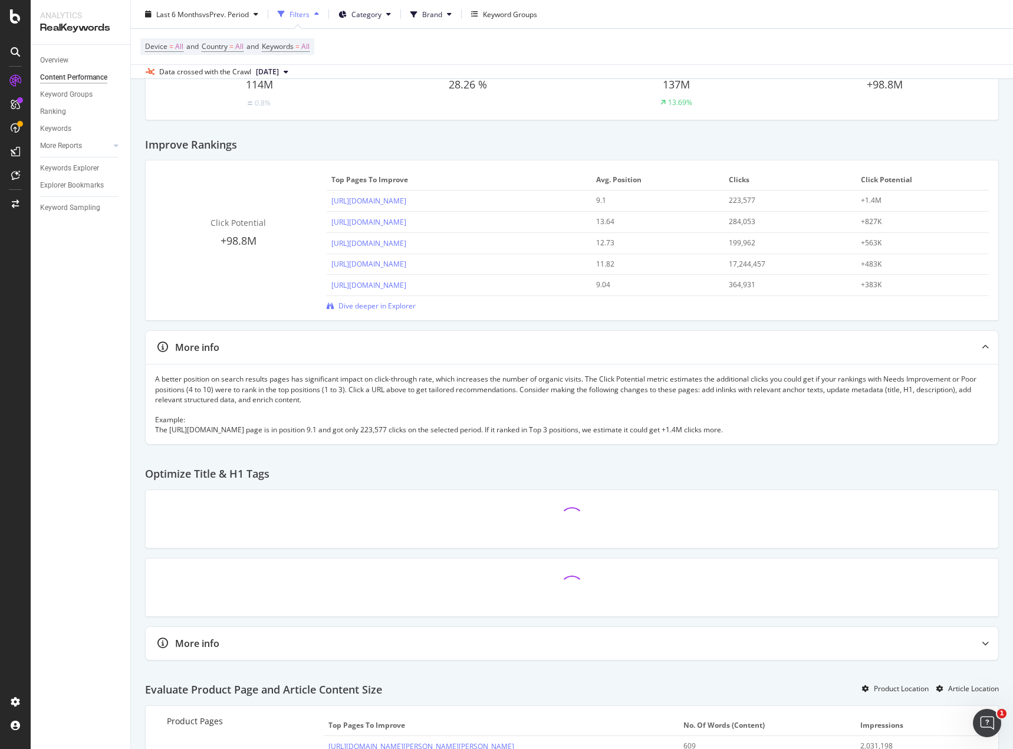
scroll to position [236, 0]
